Goal: Navigation & Orientation: Find specific page/section

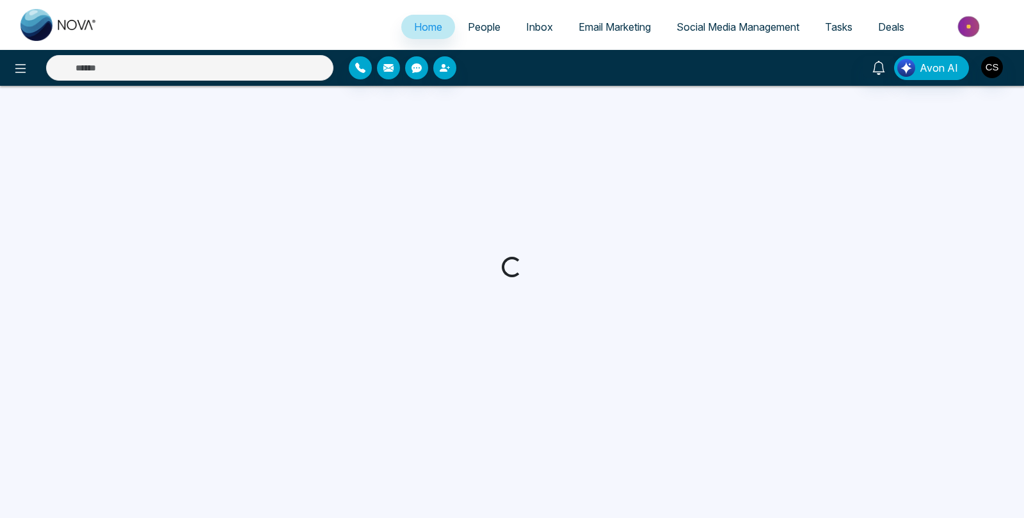
select select "*"
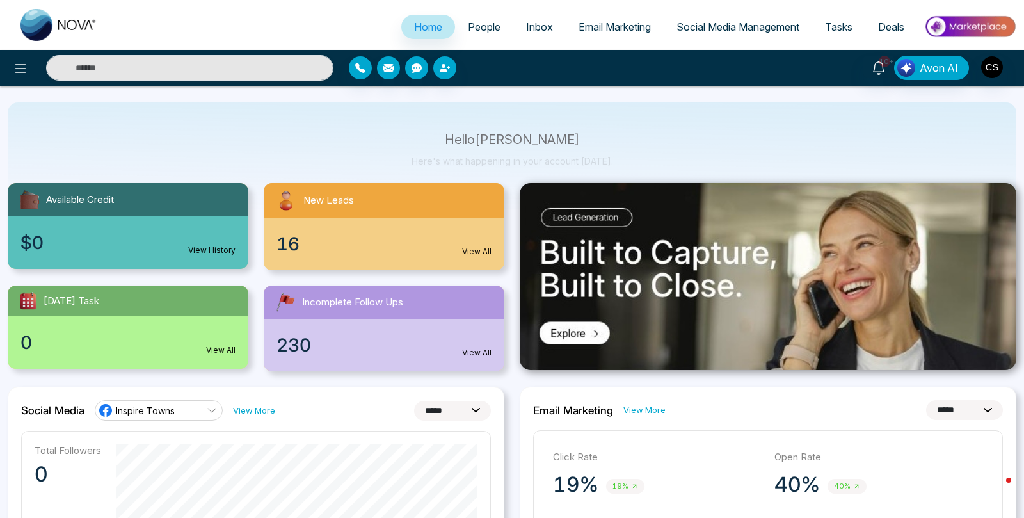
scroll to position [61, 0]
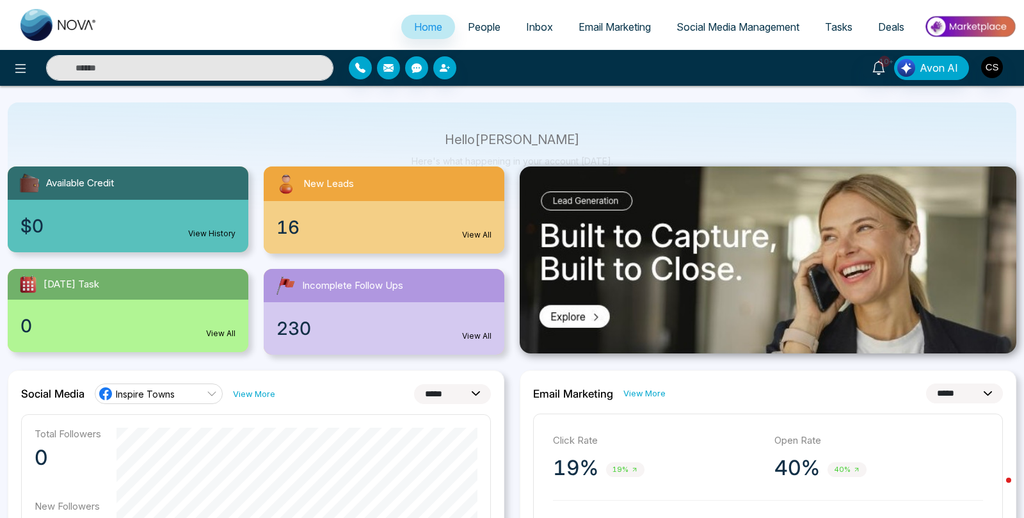
click at [471, 25] on span "People" at bounding box center [484, 26] width 33 height 13
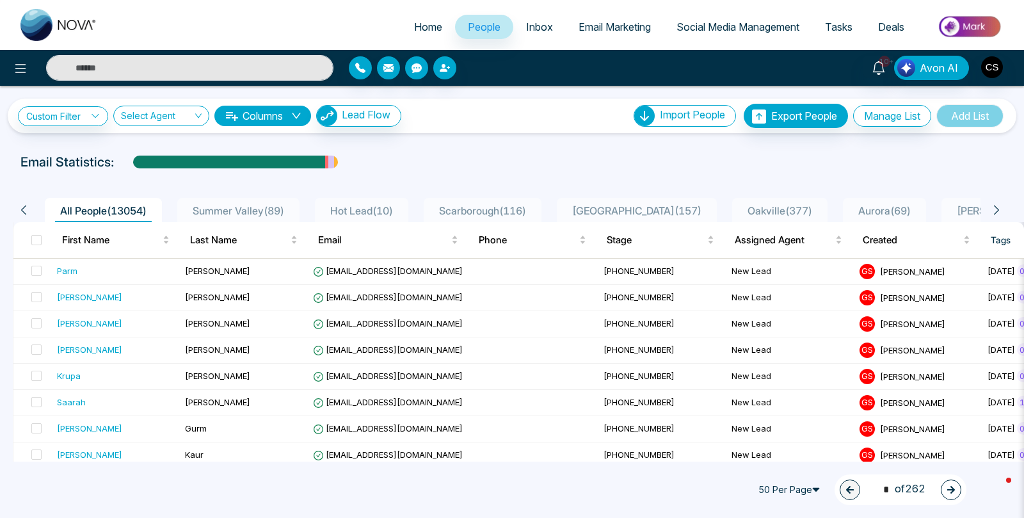
scroll to position [18, 0]
